Goal: Information Seeking & Learning: Understand process/instructions

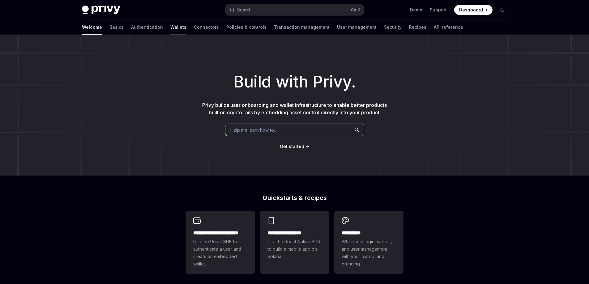
click at [170, 28] on link "Wallets" at bounding box center [178, 27] width 16 height 15
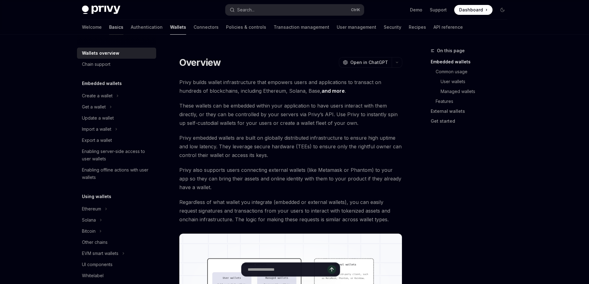
click at [109, 28] on link "Basics" at bounding box center [116, 27] width 14 height 15
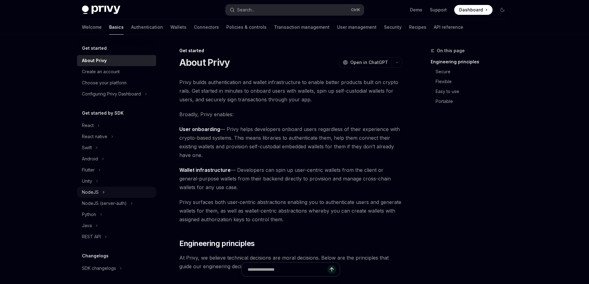
click at [103, 191] on icon at bounding box center [103, 191] width 2 height 7
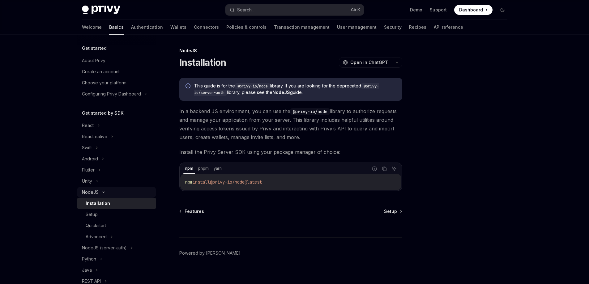
click at [103, 191] on div "NodeJS" at bounding box center [116, 192] width 79 height 11
click at [103, 191] on icon at bounding box center [103, 191] width 2 height 7
click at [115, 218] on div "Setup" at bounding box center [119, 214] width 67 height 7
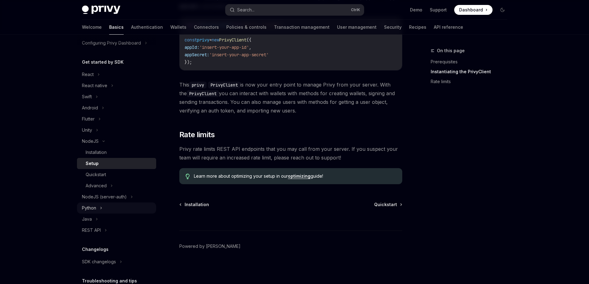
scroll to position [62, 0]
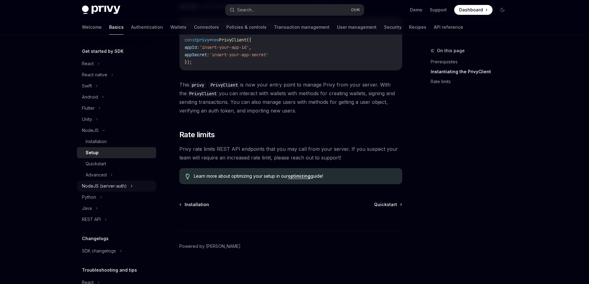
click at [106, 189] on div "NodeJS (server-auth)" at bounding box center [104, 185] width 45 height 7
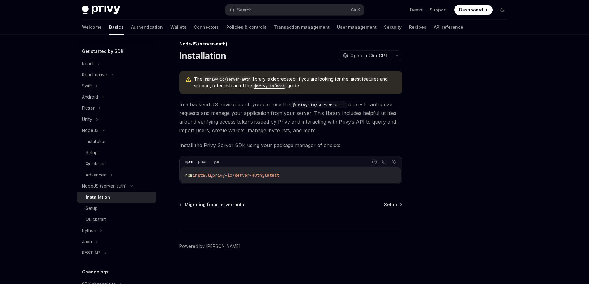
click at [267, 86] on code "@privy-io/node" at bounding box center [269, 86] width 35 height 6
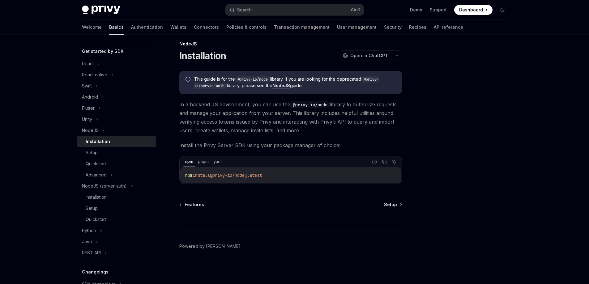
click at [212, 172] on code "npm install @privy-io/node@latest" at bounding box center [290, 174] width 211 height 7
click at [210, 174] on span "install" at bounding box center [200, 175] width 17 height 6
copy div "npm install @privy-io/node@latest"
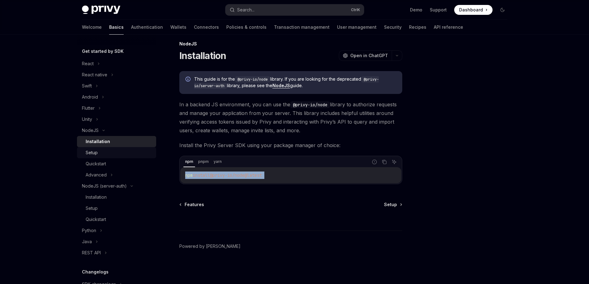
click at [100, 152] on div "Setup" at bounding box center [119, 152] width 67 height 7
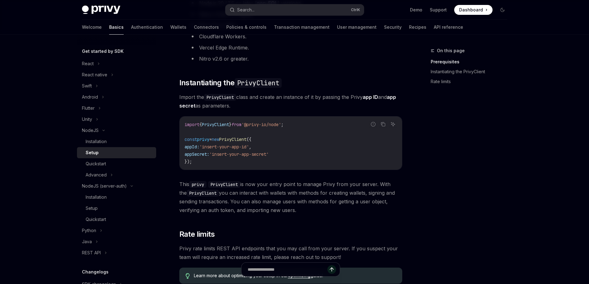
scroll to position [161, 0]
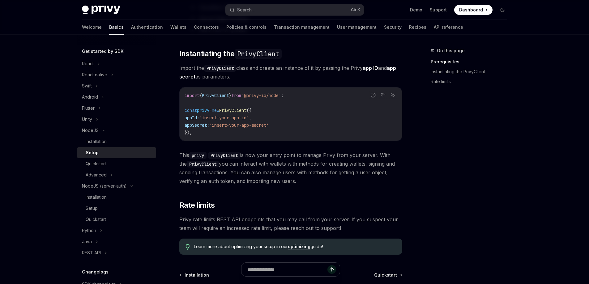
click at [212, 95] on span "PrivyClient" at bounding box center [215, 96] width 27 height 6
copy span "PrivyClient"
click at [253, 98] on span "'@privy-io/node'" at bounding box center [261, 96] width 40 height 6
click at [255, 96] on span "'@privy-io/node'" at bounding box center [261, 96] width 40 height 6
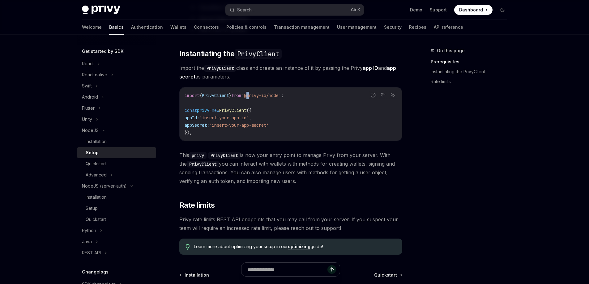
click at [255, 96] on span "'@privy-io/node'" at bounding box center [261, 96] width 40 height 6
copy code "import { PrivyClient } from '@privy-io/node' ;"
click at [106, 163] on div "Quickstart" at bounding box center [96, 163] width 20 height 7
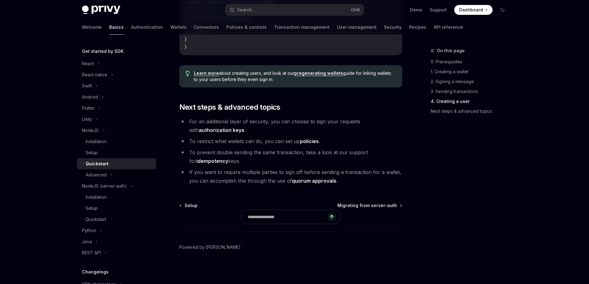
scroll to position [1264, 0]
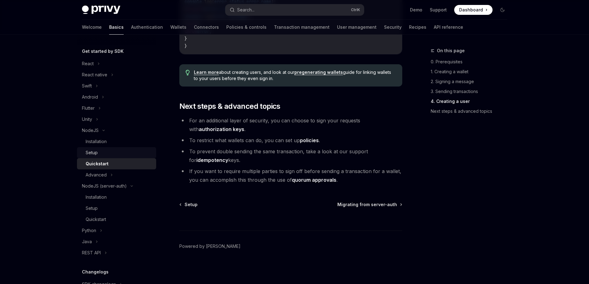
click at [93, 152] on div "Setup" at bounding box center [92, 152] width 12 height 7
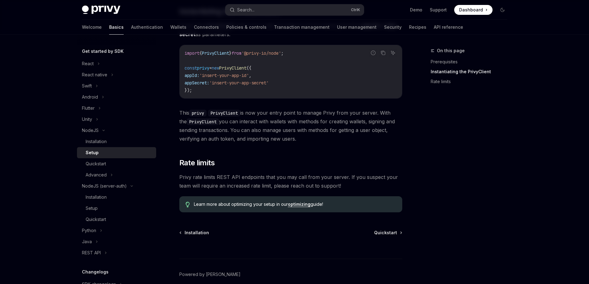
scroll to position [232, 0]
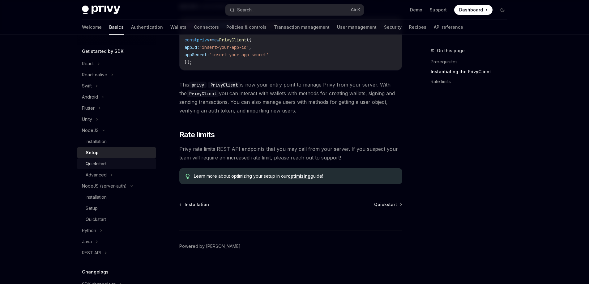
click at [108, 160] on div "Quickstart" at bounding box center [119, 163] width 67 height 7
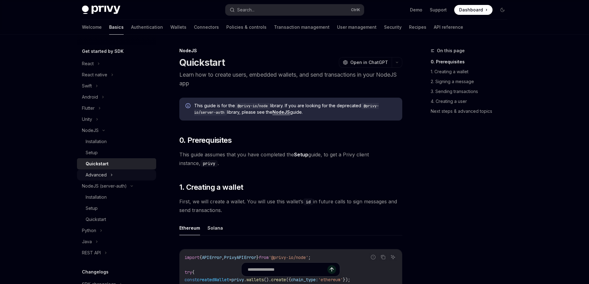
click at [94, 172] on div "Advanced" at bounding box center [96, 174] width 21 height 7
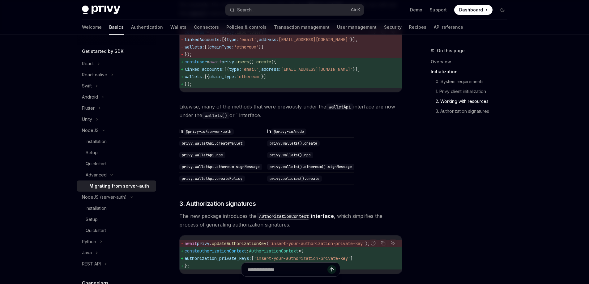
scroll to position [469, 0]
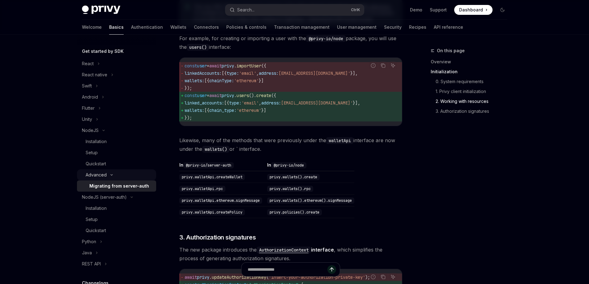
click at [102, 170] on div "Advanced" at bounding box center [116, 174] width 79 height 11
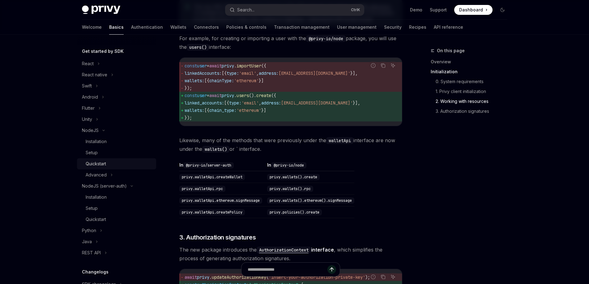
click at [98, 162] on div "Quickstart" at bounding box center [96, 163] width 20 height 7
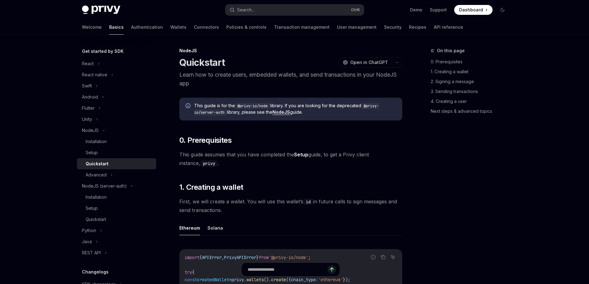
type textarea "*"
